Goal: Task Accomplishment & Management: Use online tool/utility

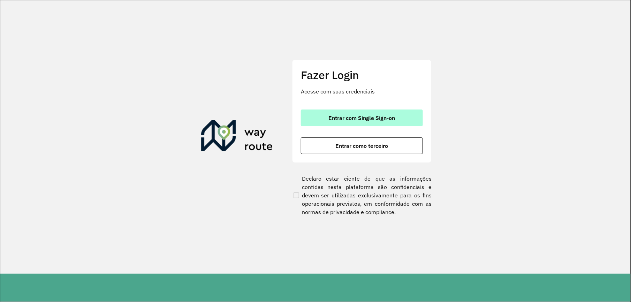
click at [378, 118] on span "Entrar com Single Sign-on" at bounding box center [362, 118] width 67 height 6
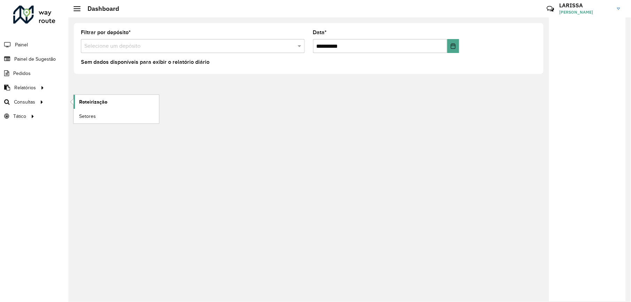
click at [88, 101] on span "Roteirização" at bounding box center [93, 101] width 28 height 7
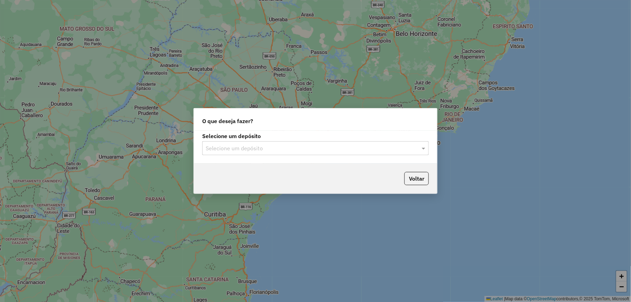
click at [321, 152] on input "text" at bounding box center [309, 148] width 206 height 8
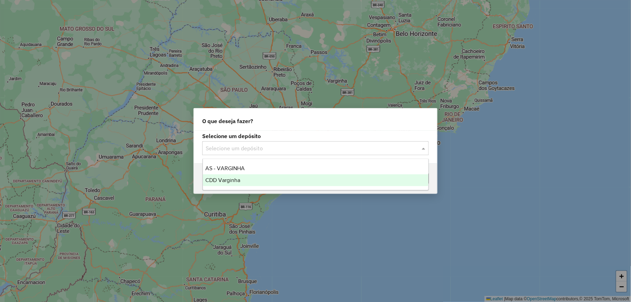
click at [285, 177] on div "CDD Varginha" at bounding box center [316, 180] width 226 height 12
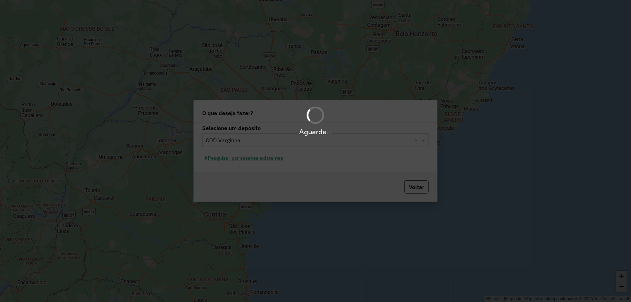
click at [268, 159] on div "Aguarde..." at bounding box center [315, 151] width 631 height 302
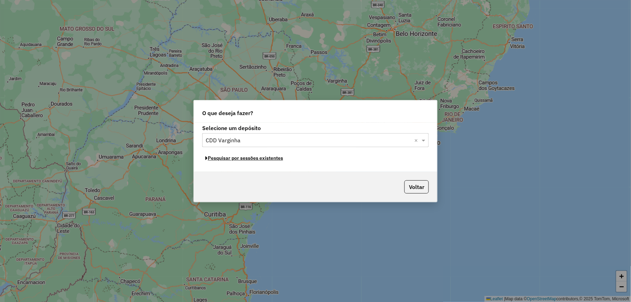
click at [268, 159] on button "Pesquisar por sessões existentes" at bounding box center [244, 158] width 84 height 11
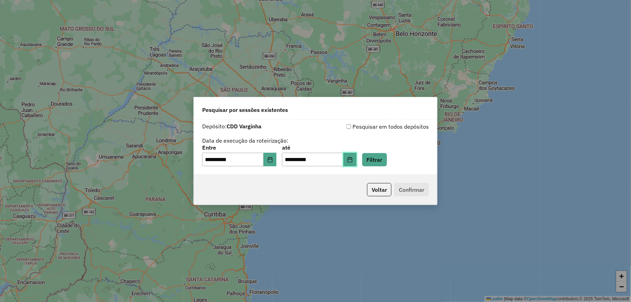
click at [357, 159] on button "Choose Date" at bounding box center [349, 160] width 13 height 14
click at [388, 151] on div "**********" at bounding box center [315, 156] width 227 height 22
click at [387, 157] on button "Filtrar" at bounding box center [374, 159] width 25 height 13
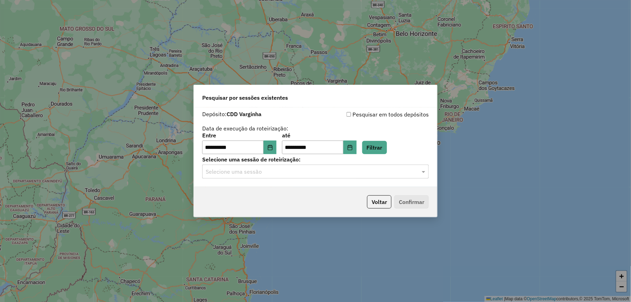
click at [284, 172] on input "text" at bounding box center [309, 172] width 206 height 8
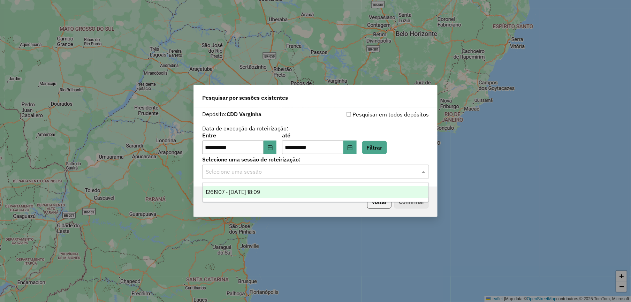
click at [260, 191] on span "1261907 - 09/09/2025 18:09" at bounding box center [233, 192] width 55 height 6
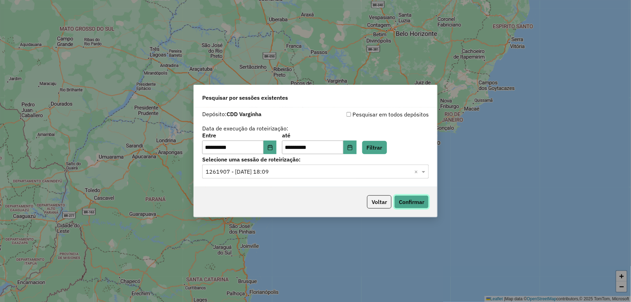
click at [406, 198] on button "Confirmar" at bounding box center [411, 201] width 35 height 13
click at [410, 197] on button "Confirmar" at bounding box center [411, 201] width 35 height 13
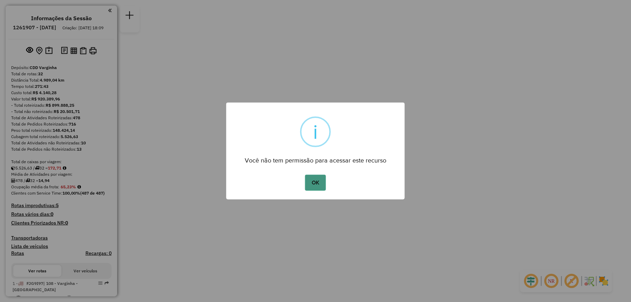
click at [317, 185] on button "OK" at bounding box center [315, 183] width 21 height 16
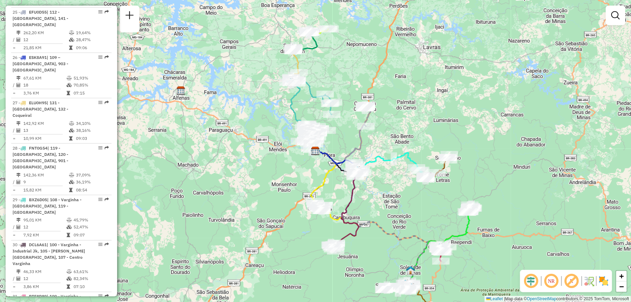
scroll to position [1408, 0]
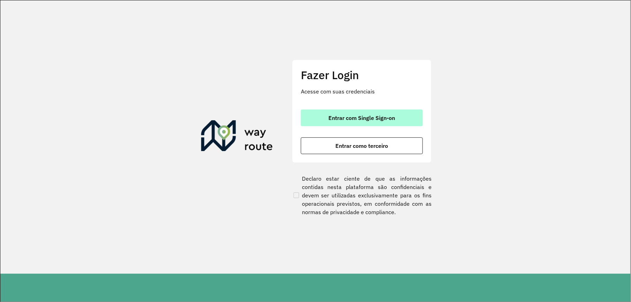
click at [396, 119] on button "Entrar com Single Sign-on" at bounding box center [362, 117] width 122 height 17
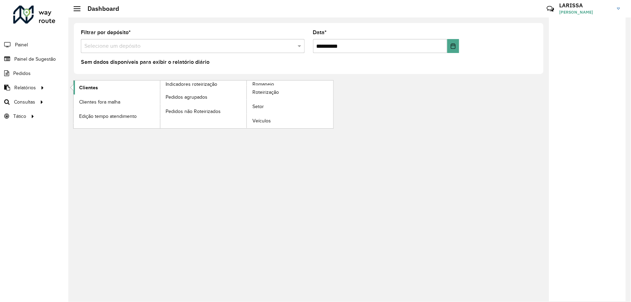
click at [84, 87] on span "Clientes" at bounding box center [88, 87] width 19 height 7
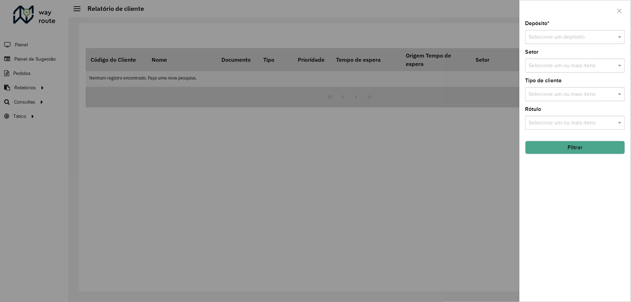
click at [549, 31] on div "Selecione um depósito" at bounding box center [575, 37] width 100 height 14
click at [541, 69] on span "CDD Varginha" at bounding box center [546, 69] width 35 height 6
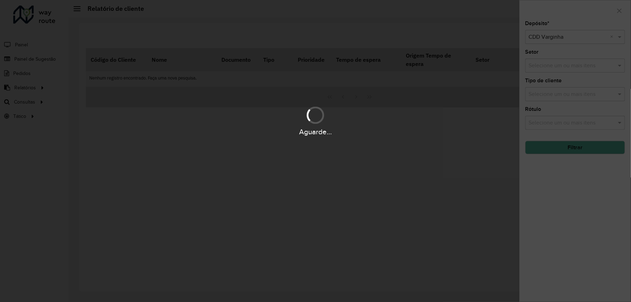
click at [566, 148] on div "Aguarde..." at bounding box center [315, 151] width 631 height 302
click at [566, 148] on hb-app "Aguarde... Pop-up bloqueado! Seu navegador bloqueou automáticamente a abertura …" at bounding box center [315, 151] width 631 height 302
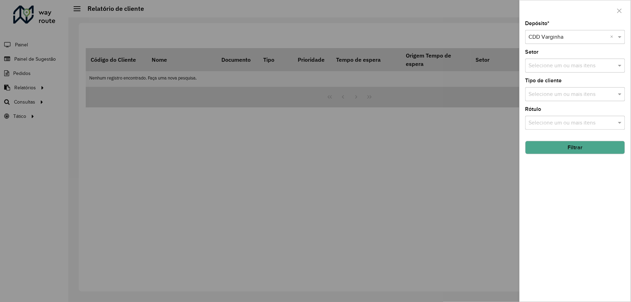
click at [578, 144] on button "Filtrar" at bounding box center [575, 147] width 100 height 13
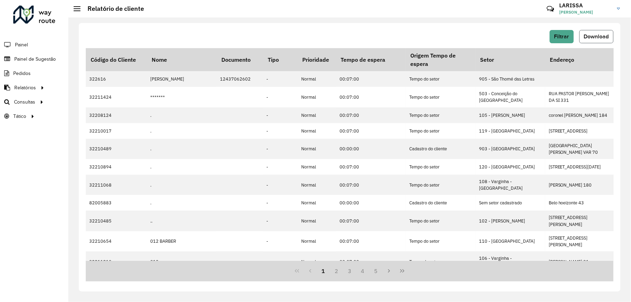
click at [590, 38] on span "Download" at bounding box center [596, 36] width 25 height 6
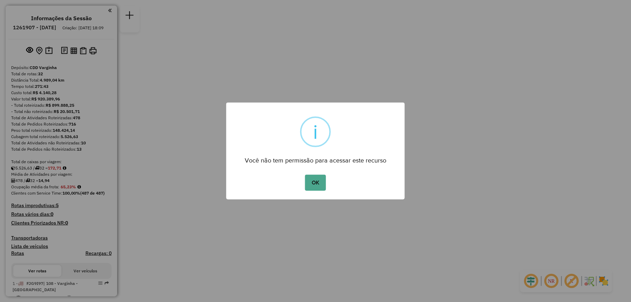
drag, startPoint x: 314, startPoint y: 185, endPoint x: 328, endPoint y: 145, distance: 42.7
click at [315, 185] on button "OK" at bounding box center [315, 183] width 21 height 16
